Goal: Information Seeking & Learning: Learn about a topic

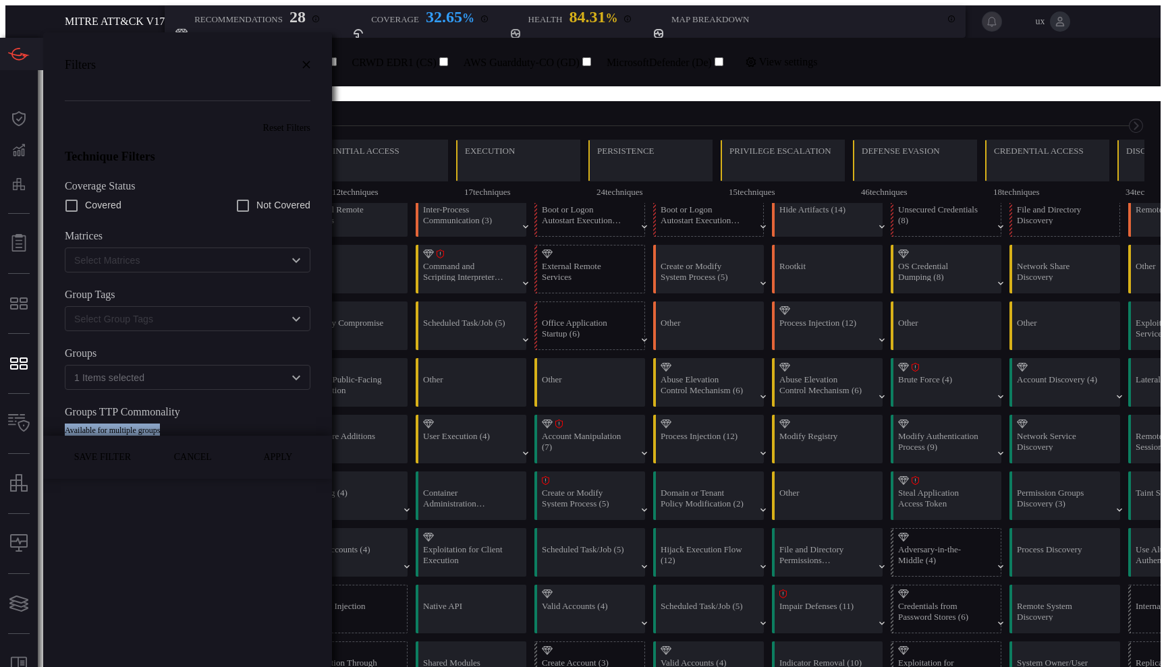
scroll to position [0, 177]
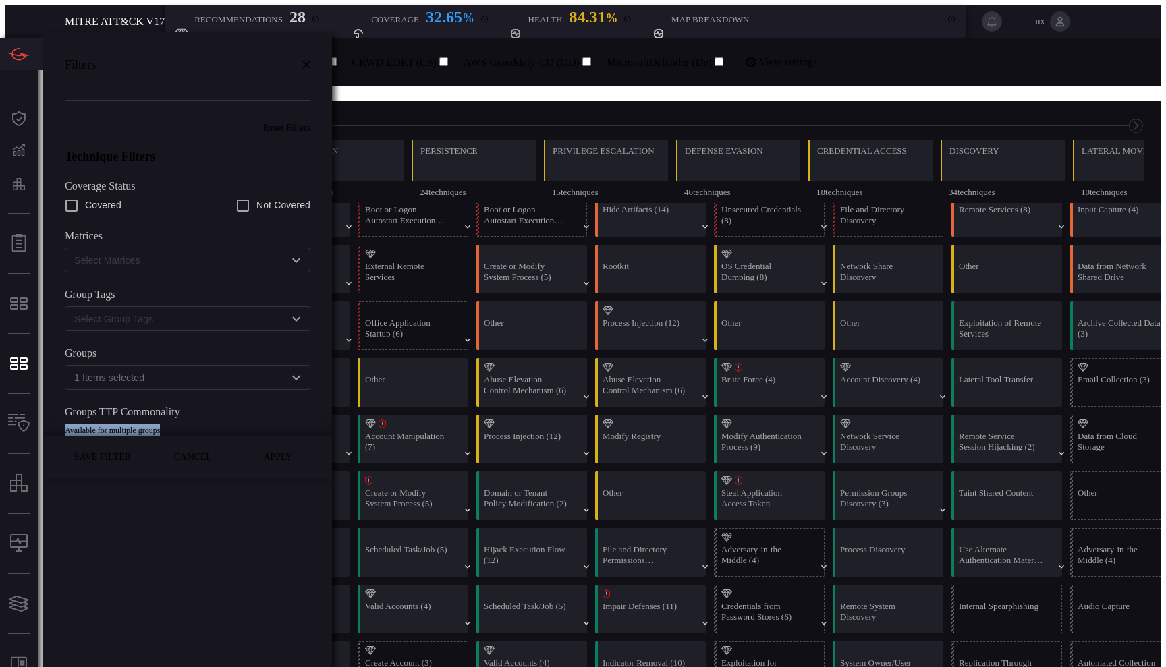
click at [223, 436] on span at bounding box center [187, 436] width 289 height 0
click at [302, 61] on icon at bounding box center [306, 65] width 8 height 8
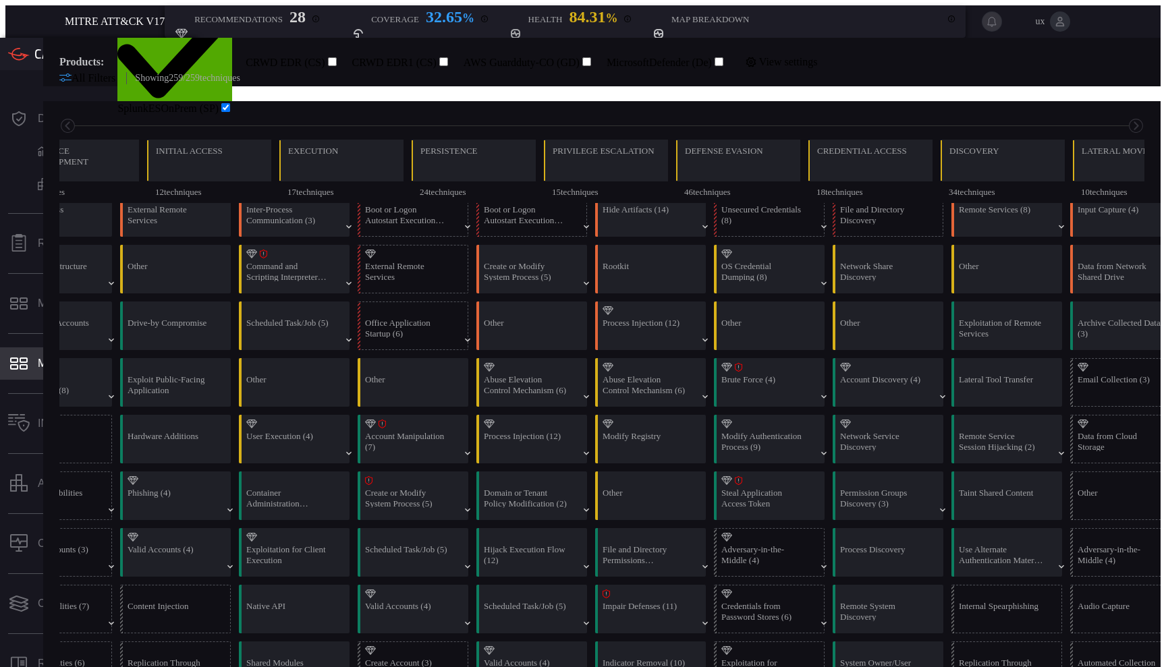
click at [91, 358] on div "MITRE - Detection Posture" at bounding box center [118, 364] width 161 height 12
click at [100, 358] on div "MITRE - Detection Posture" at bounding box center [118, 364] width 161 height 12
click at [105, 298] on div "MITRE - Exposures" at bounding box center [93, 304] width 111 height 12
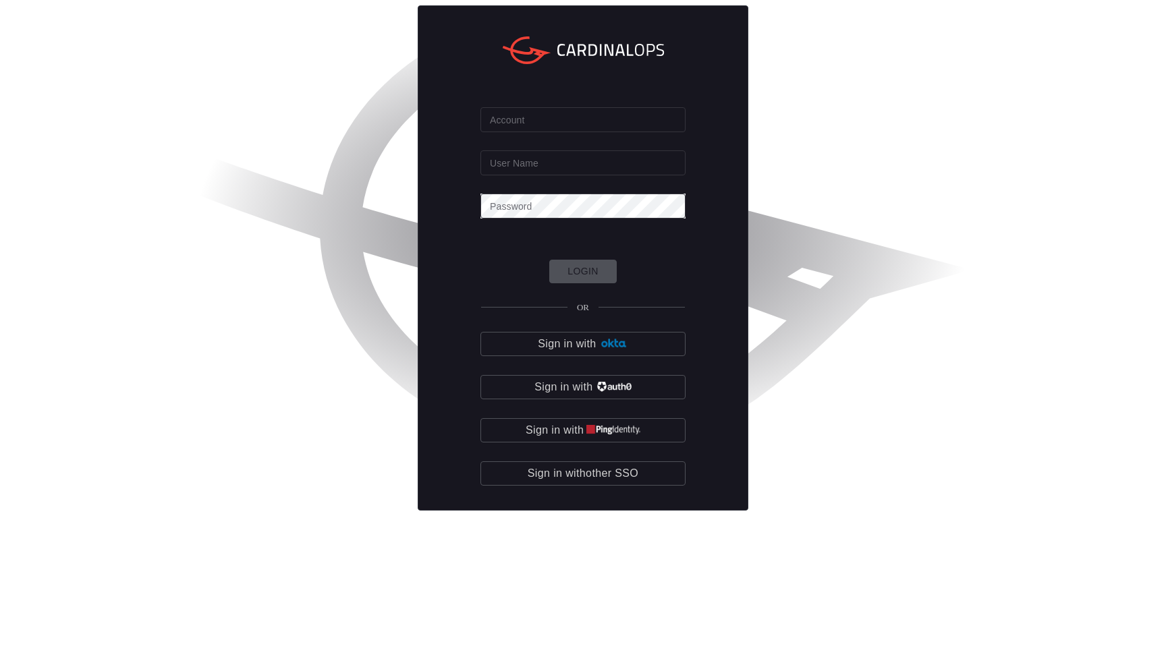
click at [578, 132] on input "Account" at bounding box center [582, 119] width 205 height 25
click at [557, 132] on input "Account" at bounding box center [582, 119] width 205 height 25
click at [629, 175] on input "User Name" at bounding box center [582, 162] width 205 height 25
click at [581, 132] on input "Account" at bounding box center [582, 119] width 205 height 25
click at [545, 175] on input "User Name" at bounding box center [582, 162] width 205 height 25
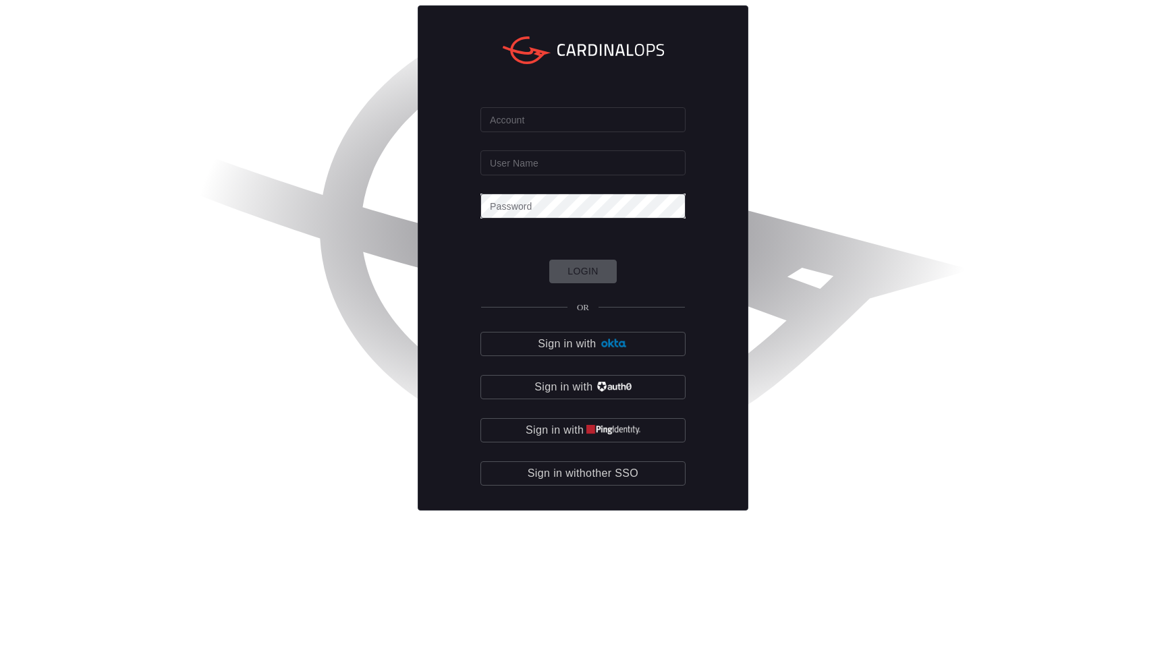
type input "ux"
click at [609, 343] on div "Login OR Sign in with Sign in with Sign in with Sign in with other SSO" at bounding box center [582, 373] width 205 height 226
click at [574, 347] on div "Login OR Sign in with Sign in with Sign in with Sign in with other SSO" at bounding box center [582, 373] width 205 height 226
click at [559, 181] on div "Account Account User Name ux User Name Password Password Login OR Sign in with …" at bounding box center [583, 257] width 331 height 505
click at [557, 132] on input "Account" at bounding box center [582, 119] width 205 height 25
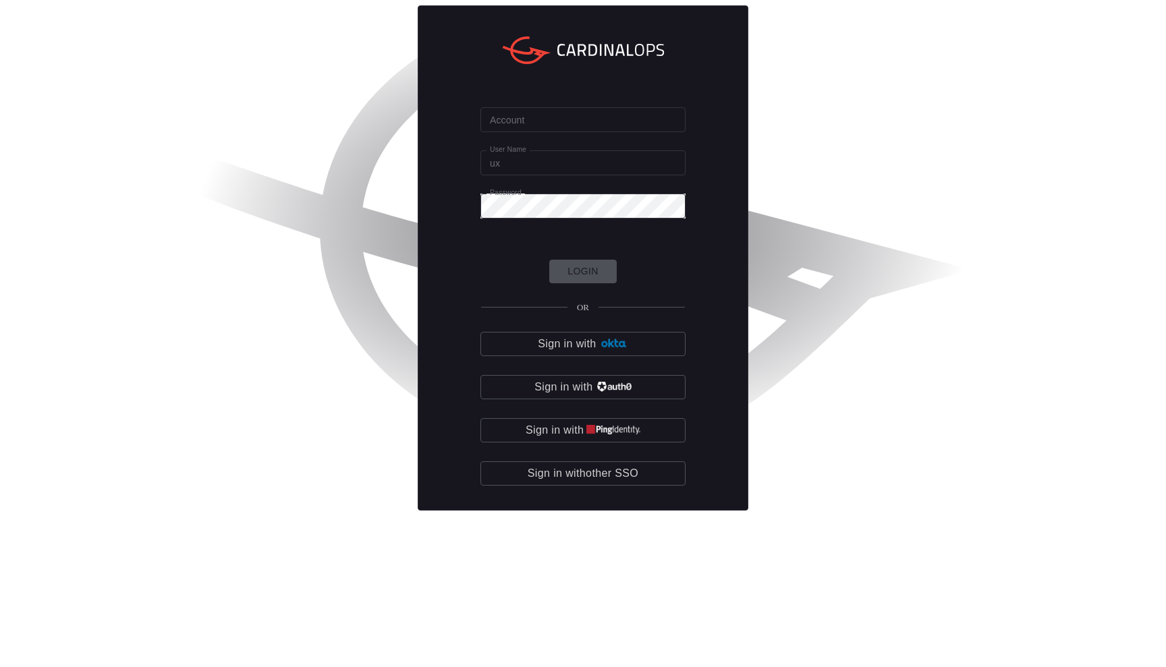
click at [781, 190] on div "Account Account User Name ux User Name Password Password Login OR Sign in with …" at bounding box center [582, 257] width 1155 height 505
click at [555, 132] on input "Account" at bounding box center [582, 119] width 205 height 25
paste input "pm-playground"
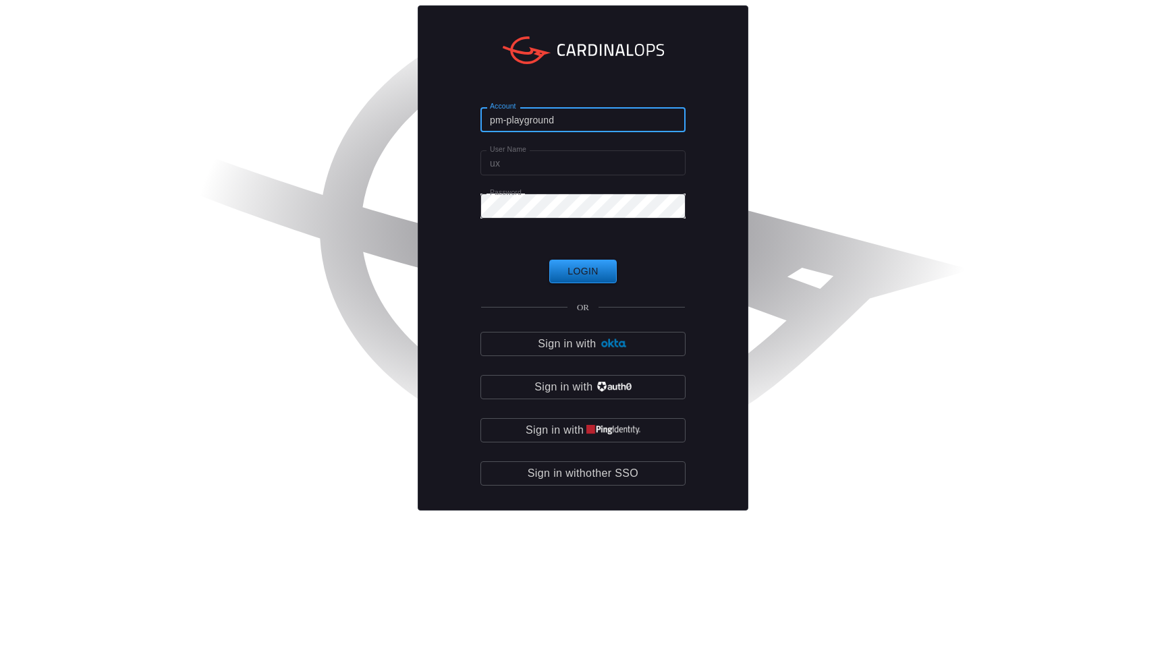
type input "pm-playground"
click at [577, 283] on button "Login" at bounding box center [582, 272] width 67 height 24
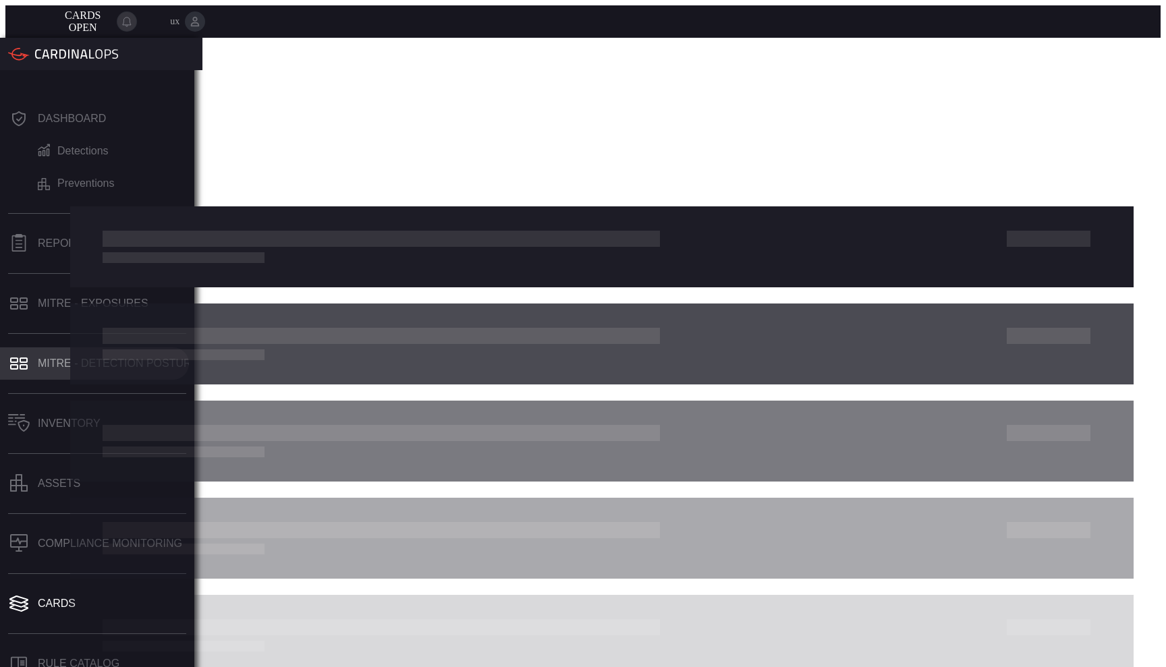
click at [107, 347] on button "MITRE - Detection Posture" at bounding box center [94, 363] width 189 height 32
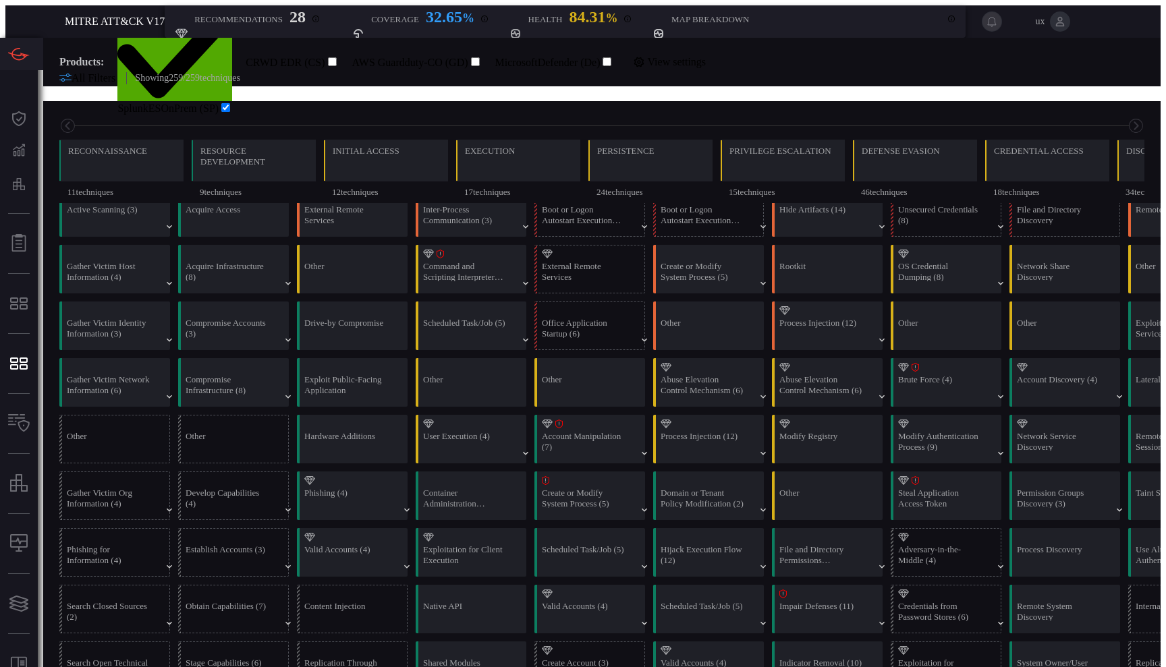
scroll to position [0, 177]
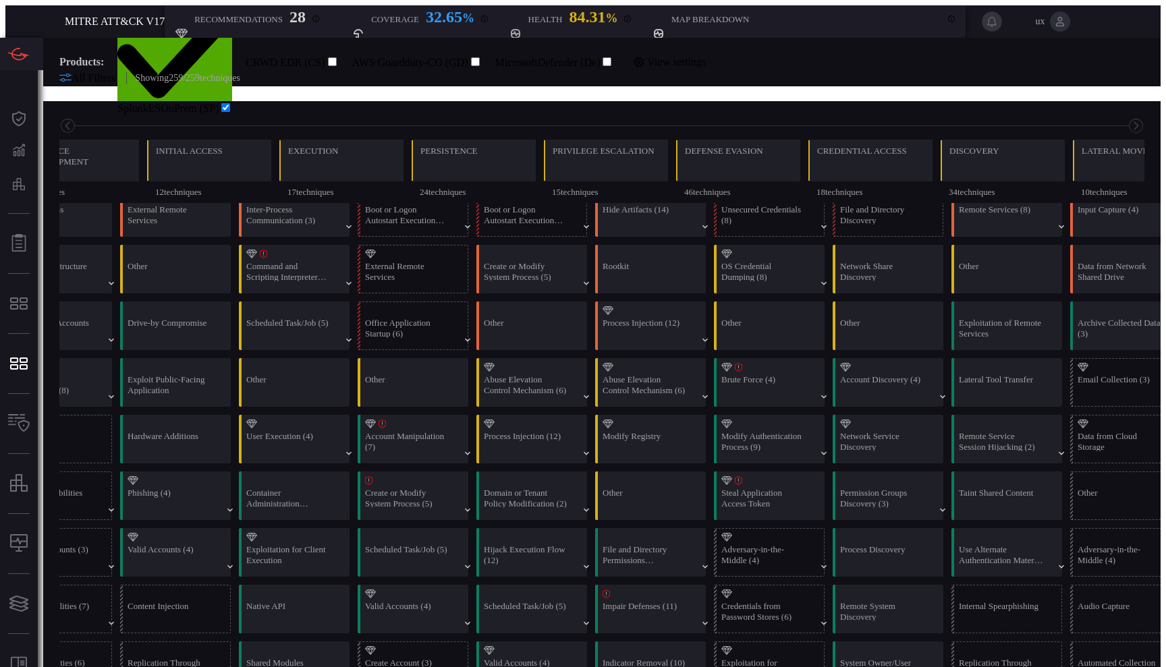
click at [84, 84] on span "All Filters" at bounding box center [94, 77] width 44 height 11
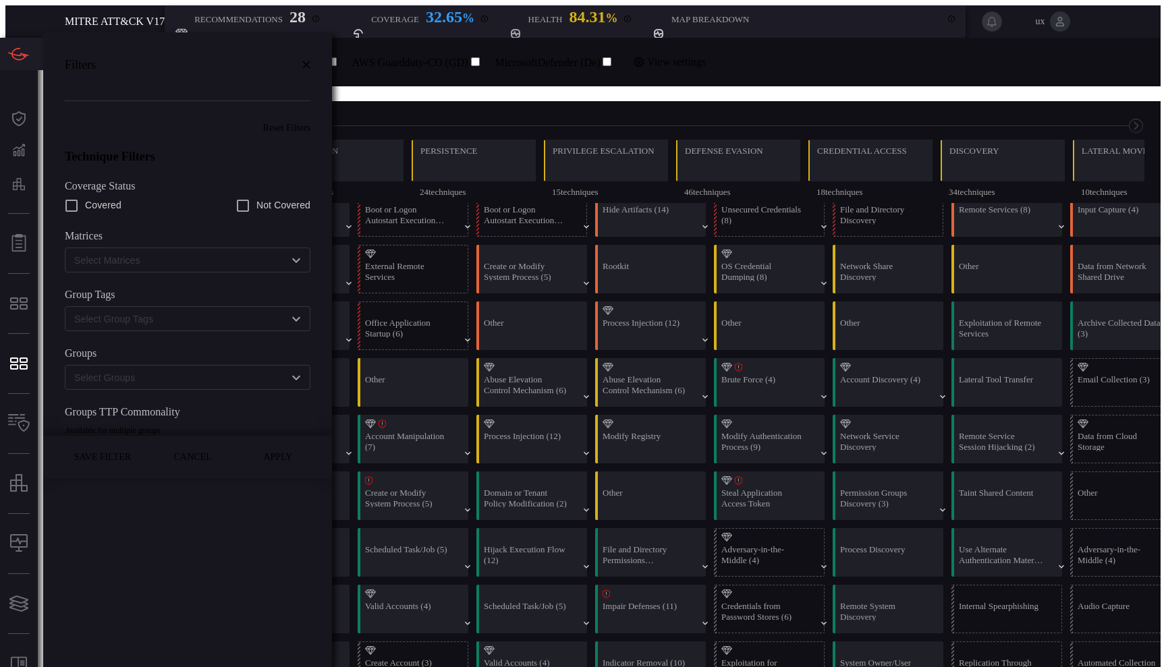
click at [209, 310] on input "text" at bounding box center [176, 318] width 215 height 17
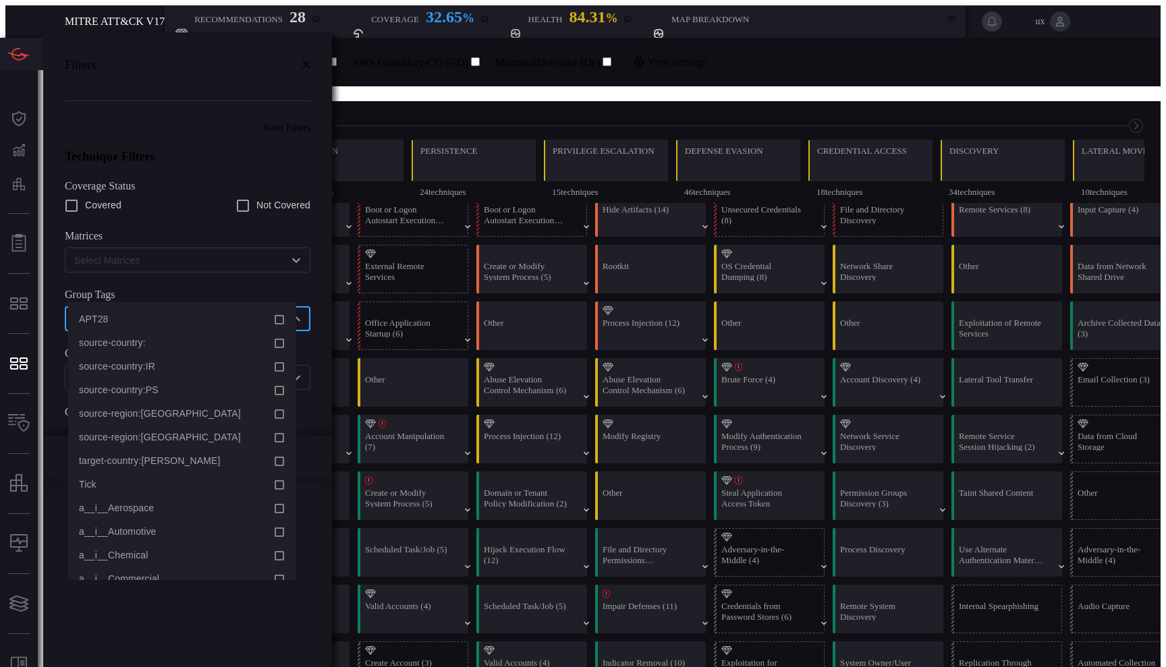
click at [211, 310] on input "text" at bounding box center [176, 318] width 215 height 17
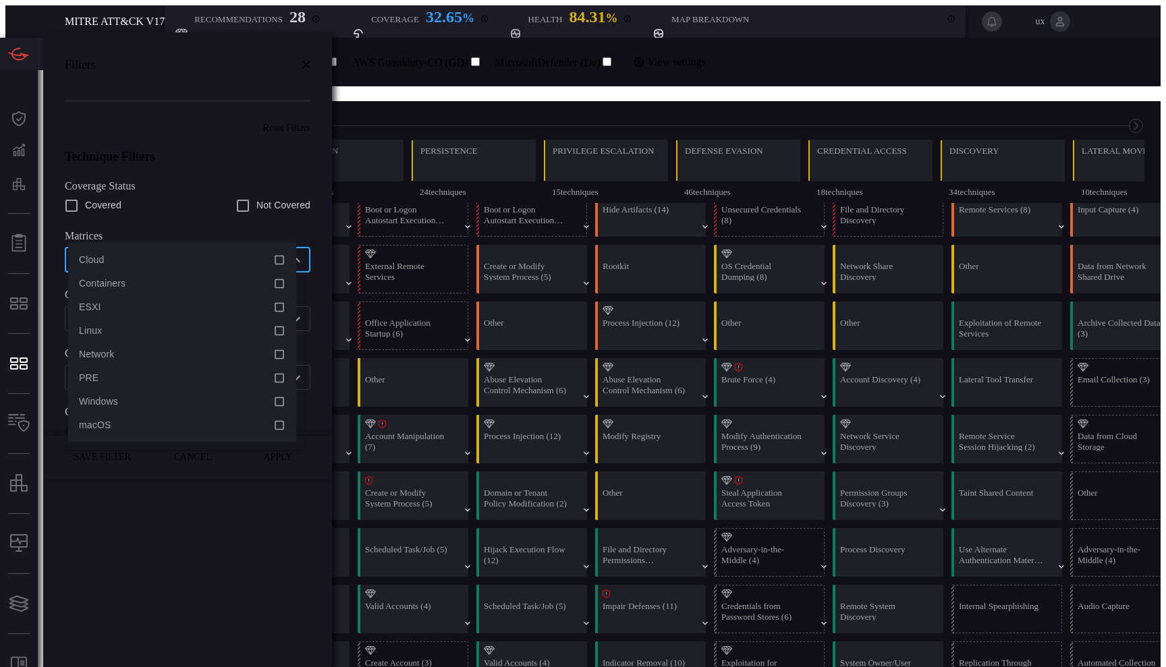
click at [196, 252] on input "text" at bounding box center [176, 260] width 215 height 17
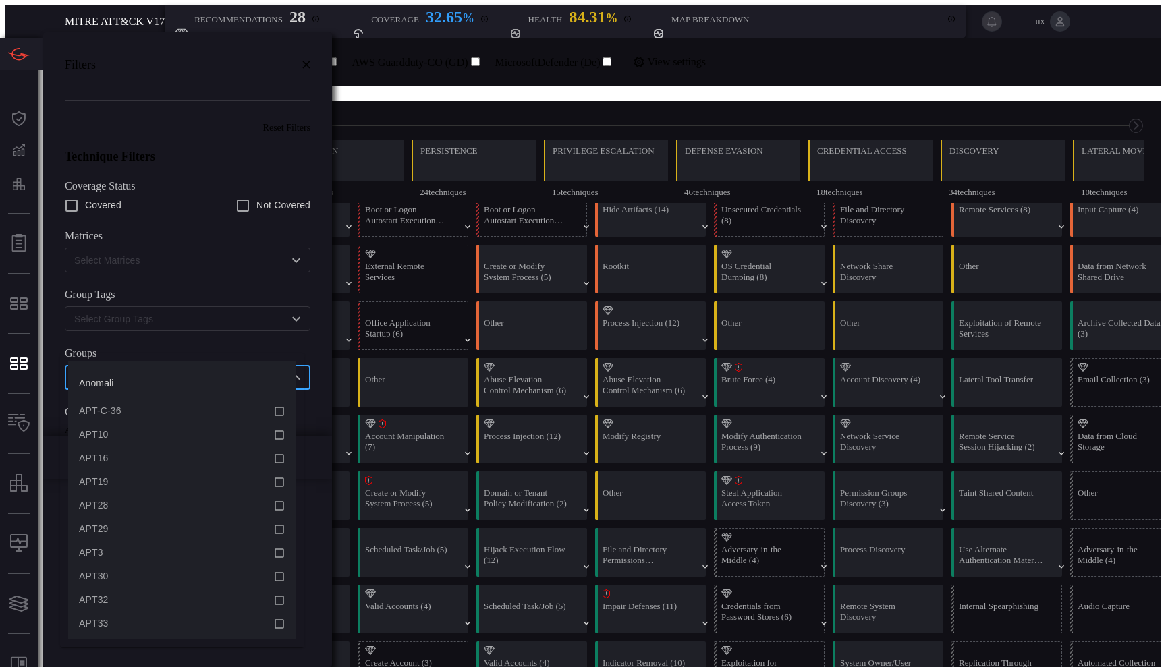
click at [206, 369] on input "text" at bounding box center [176, 377] width 215 height 17
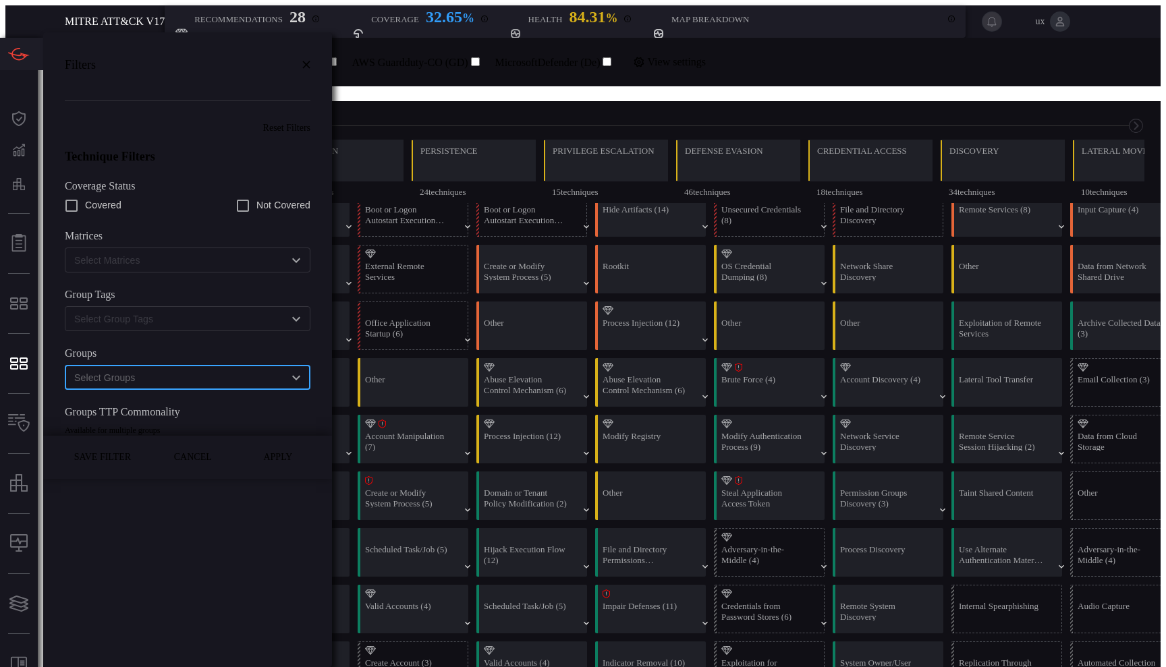
click at [206, 369] on input "text" at bounding box center [176, 377] width 215 height 17
click at [277, 369] on input "text" at bounding box center [176, 377] width 215 height 17
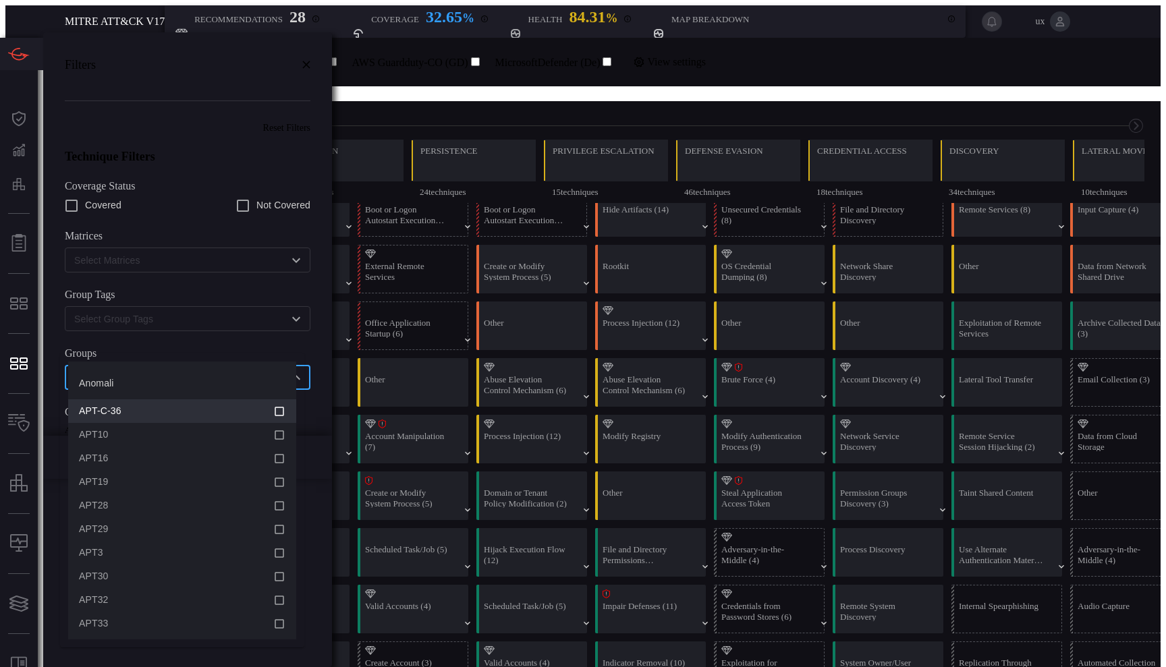
click at [287, 408] on li "APT-C-36" at bounding box center [182, 411] width 228 height 24
click at [280, 410] on icon at bounding box center [279, 411] width 9 height 9
click at [281, 408] on icon at bounding box center [279, 411] width 12 height 16
click at [278, 437] on icon at bounding box center [279, 435] width 12 height 16
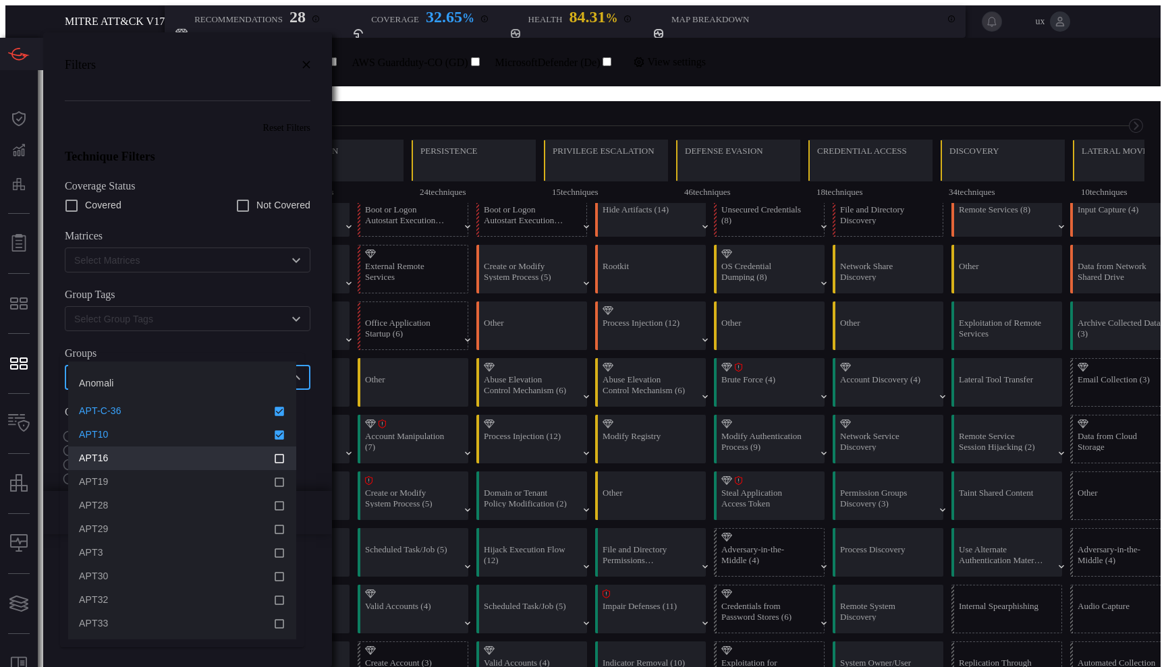
click at [280, 456] on icon at bounding box center [279, 459] width 12 height 16
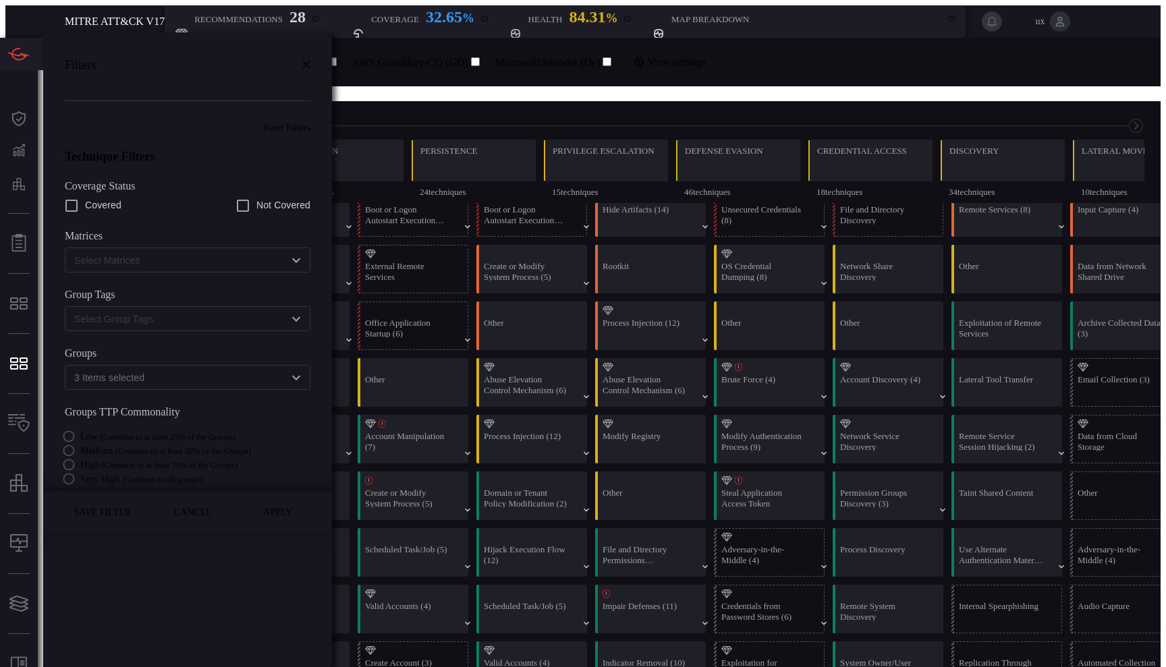
click at [277, 521] on button "Apply" at bounding box center [278, 513] width 65 height 16
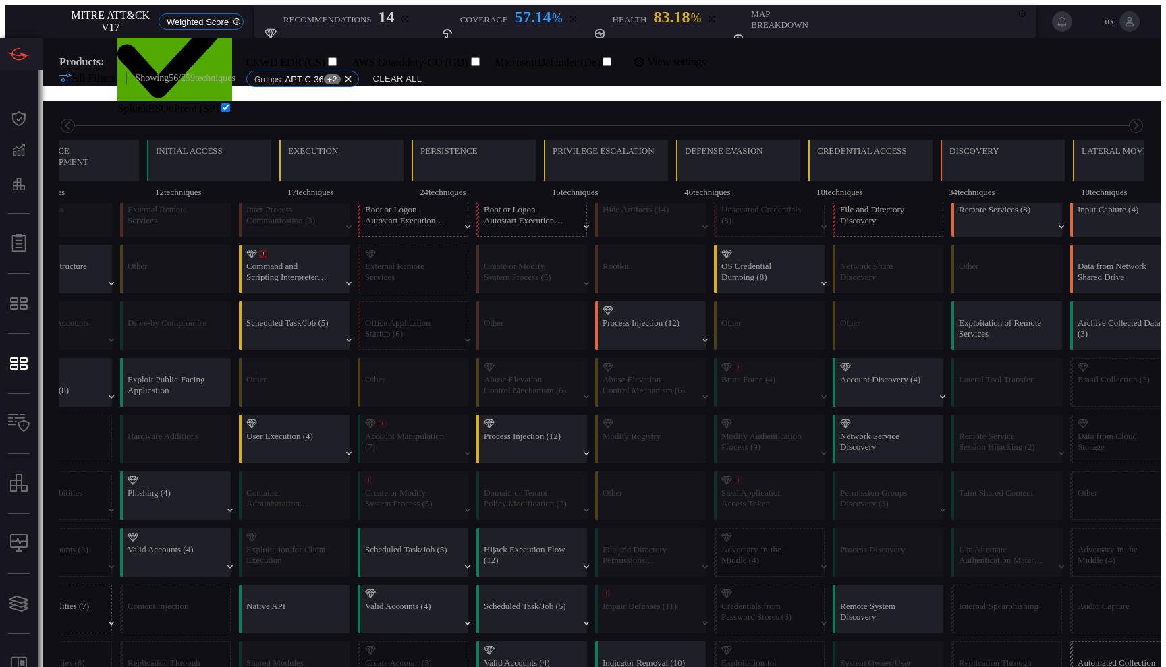
click at [86, 84] on span "All Filters" at bounding box center [94, 77] width 44 height 11
